Goal: Information Seeking & Learning: Learn about a topic

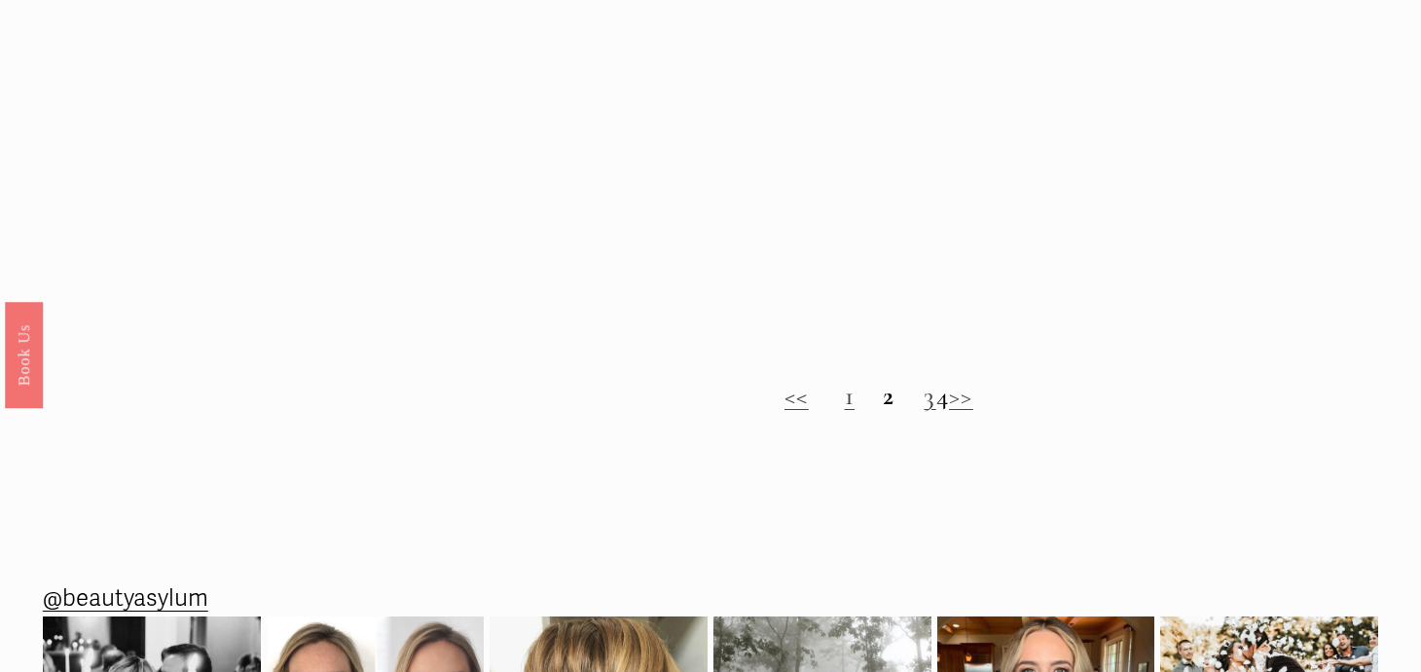
scroll to position [1563, 0]
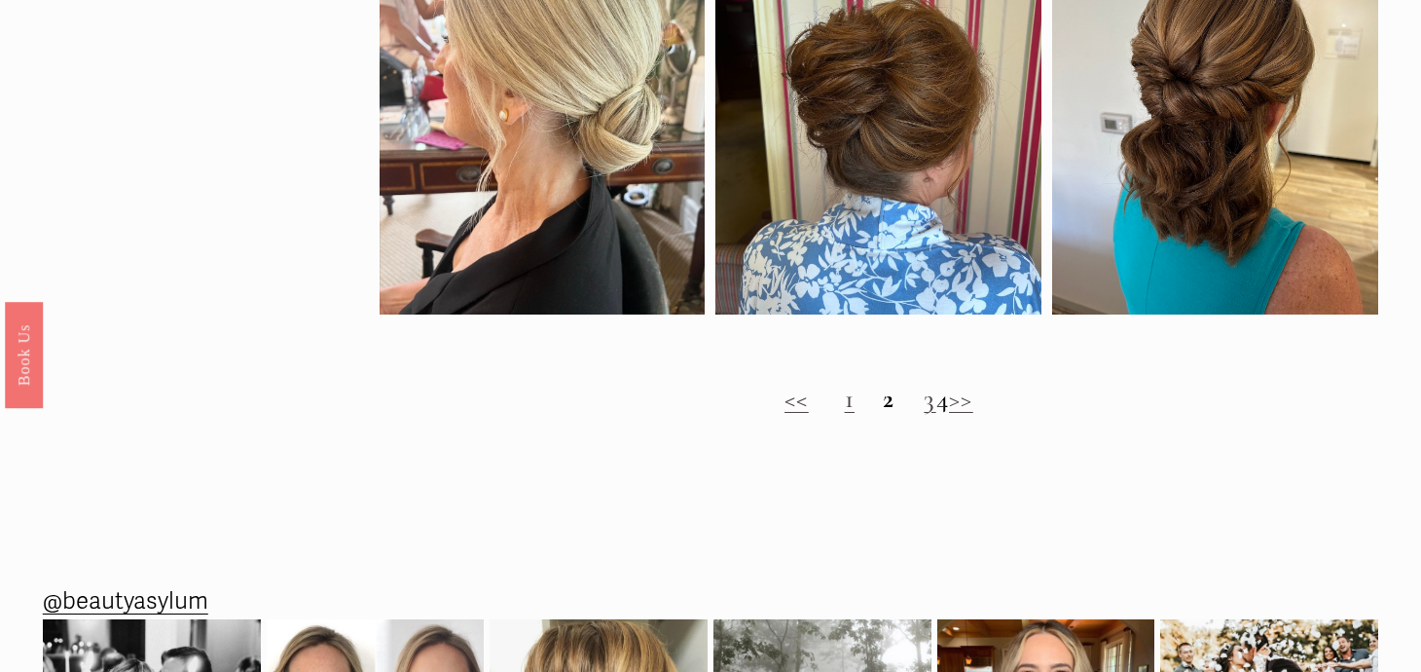
click at [883, 400] on strong "2" at bounding box center [889, 399] width 12 height 32
click at [974, 401] on link ">>" at bounding box center [961, 399] width 24 height 32
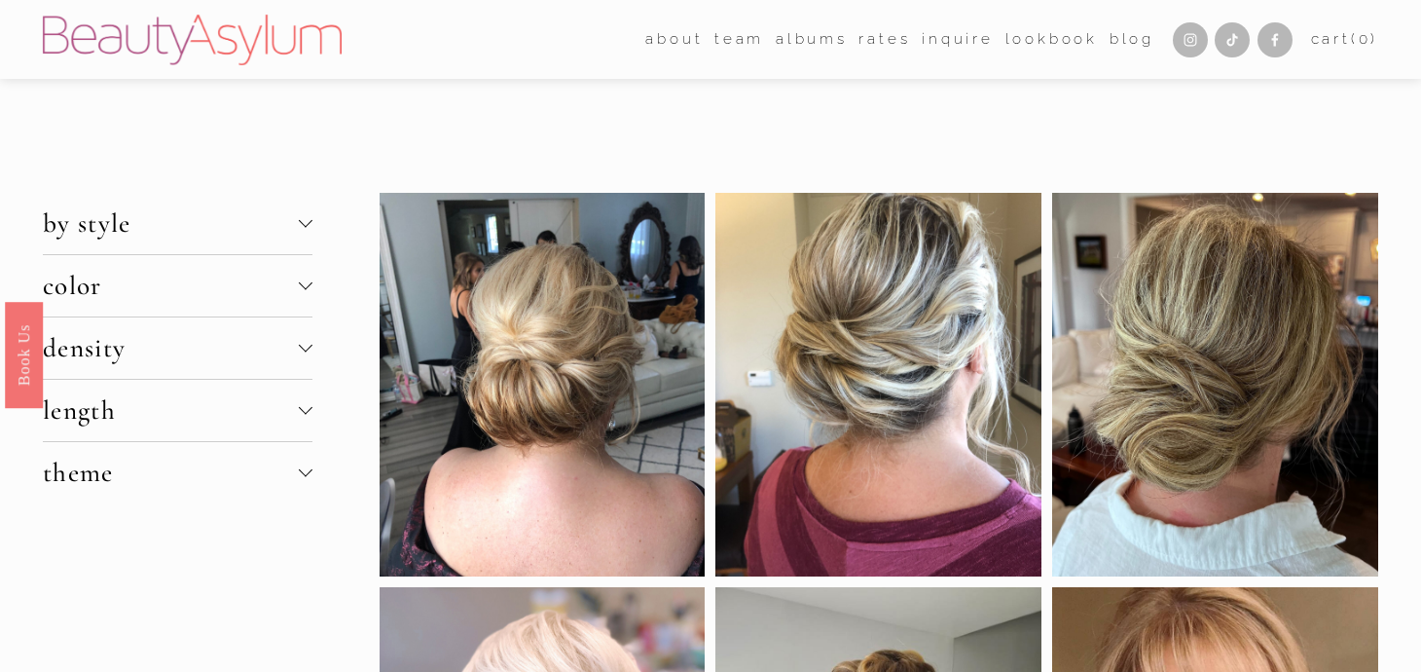
click at [992, 401] on div at bounding box center [879, 385] width 326 height 384
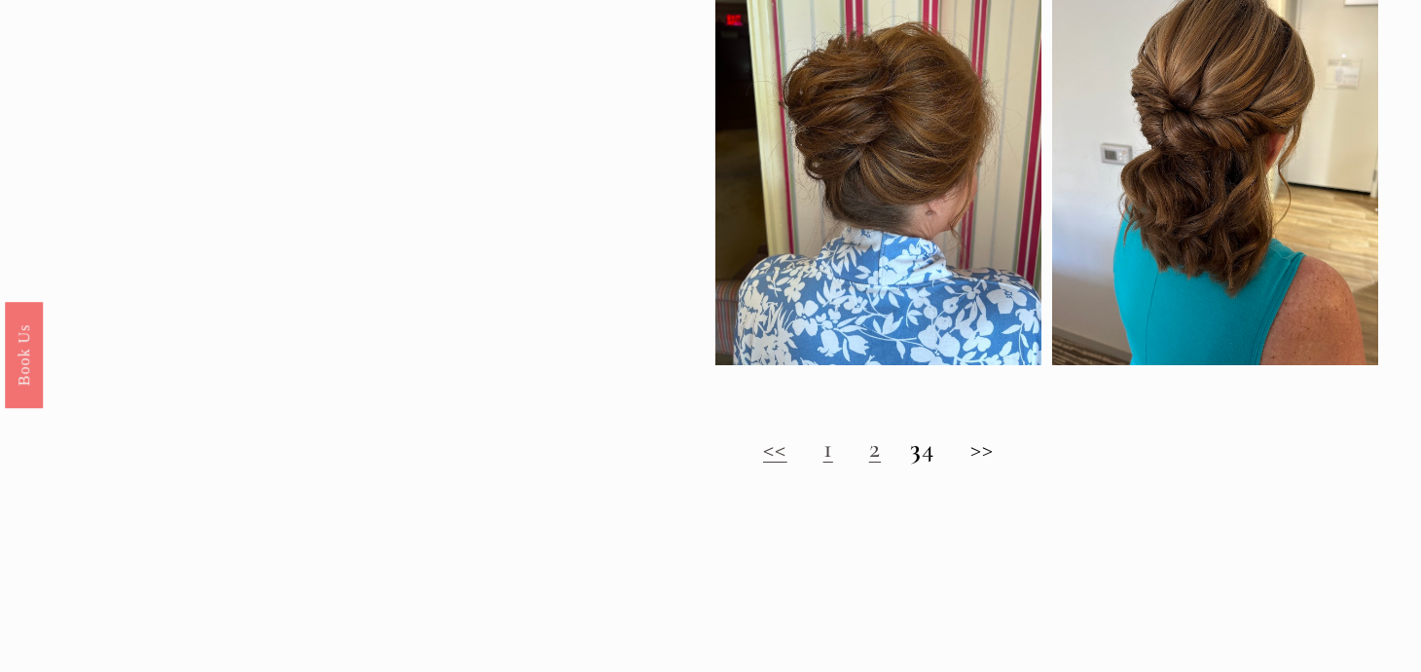
scroll to position [1648, 0]
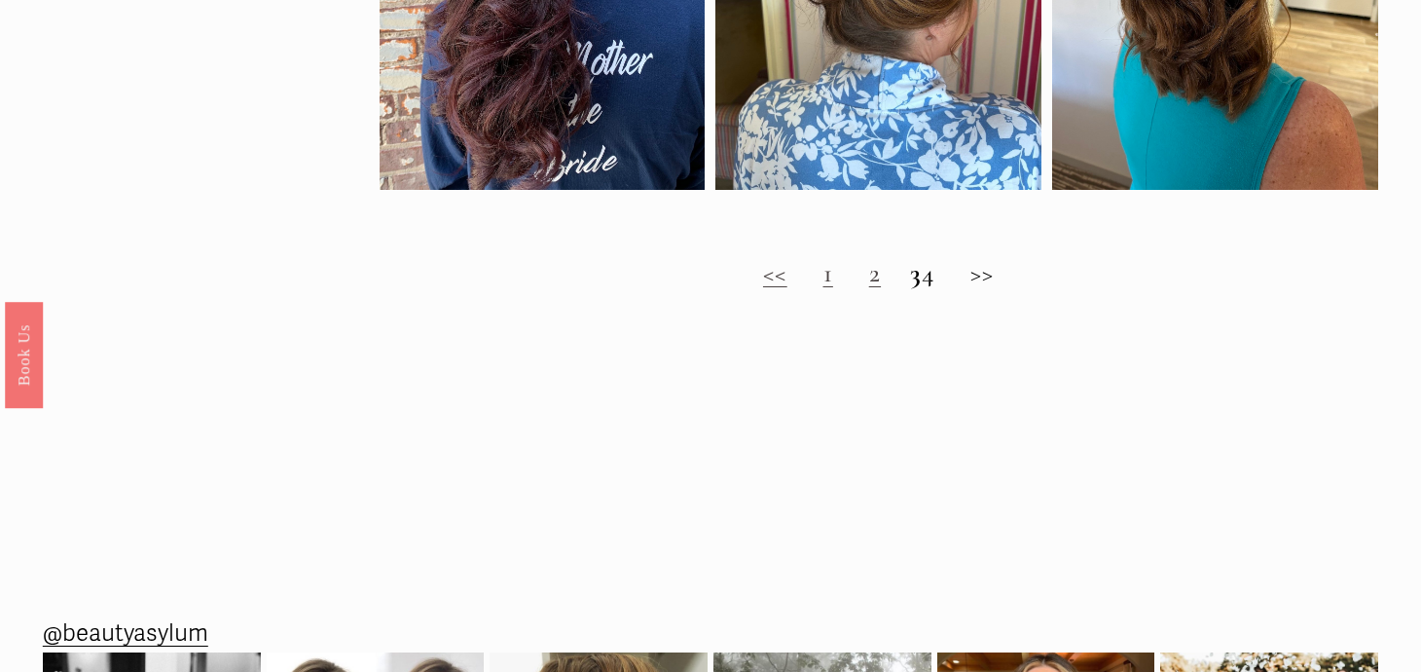
click at [945, 283] on h2 "<< 1 2 3 4 >>" at bounding box center [880, 273] width 1000 height 31
click at [998, 275] on h2 "<< 1 2 3 4 >>" at bounding box center [880, 273] width 1000 height 31
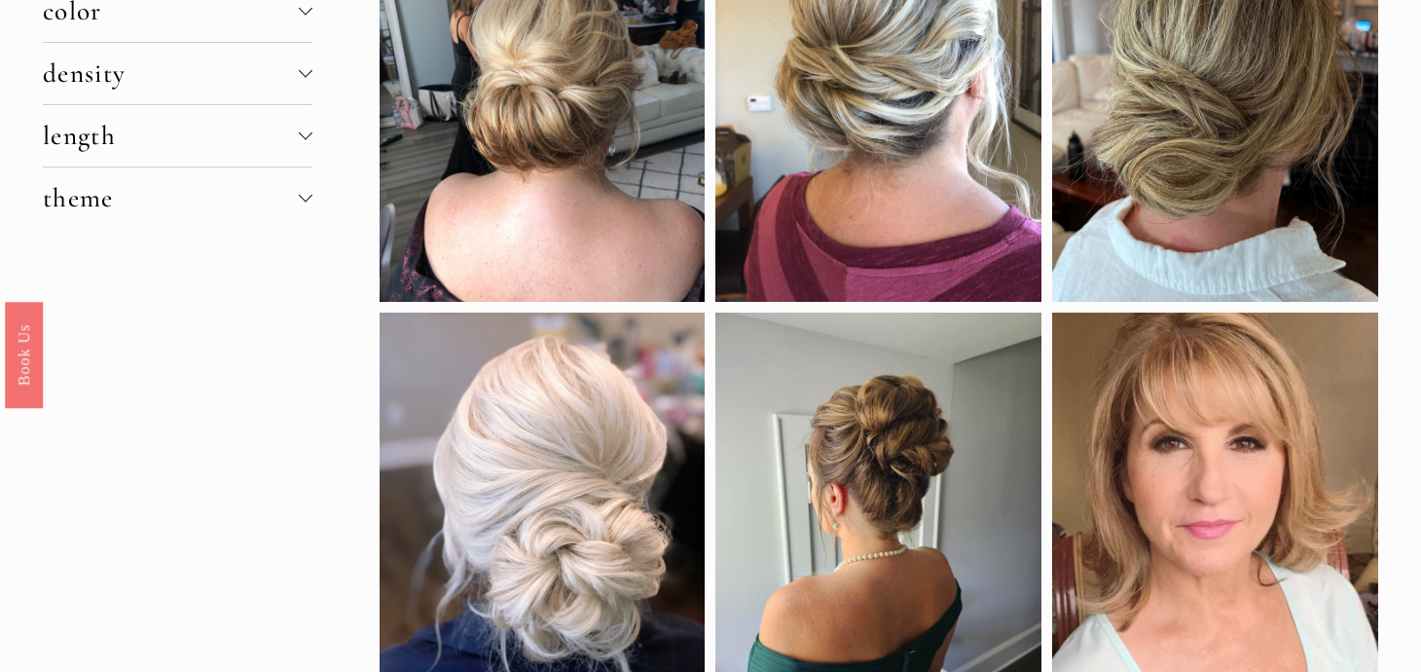
scroll to position [160, 0]
